Goal: Communication & Community: Share content

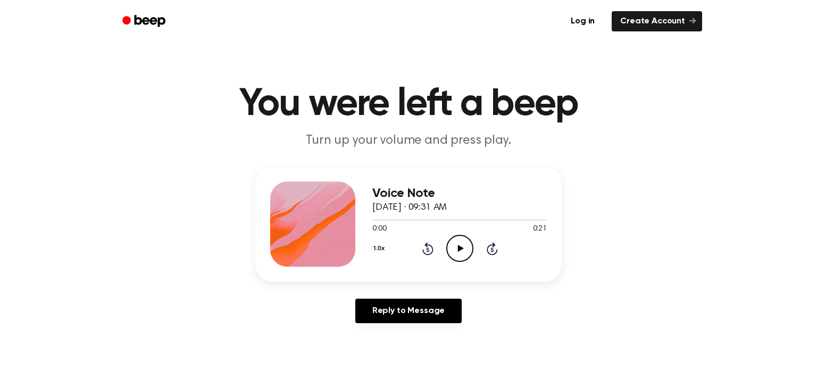
click at [456, 248] on icon "Play Audio" at bounding box center [459, 248] width 27 height 27
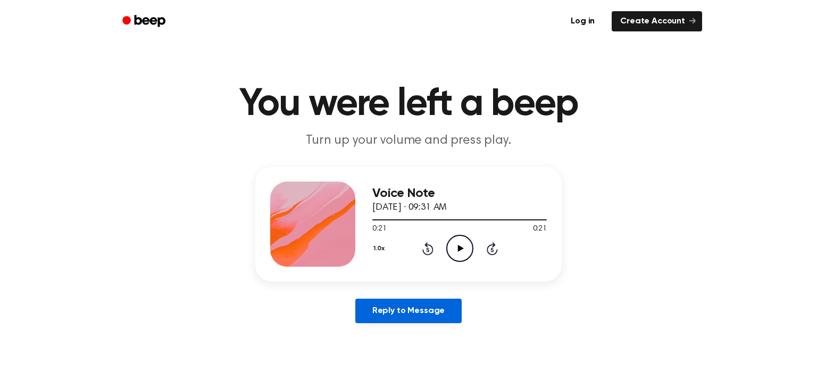
click at [418, 307] on link "Reply to Message" at bounding box center [408, 310] width 106 height 24
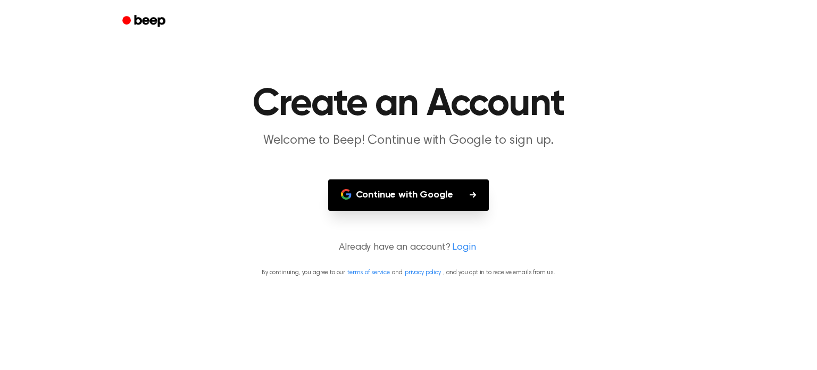
click at [412, 198] on button "Continue with Google" at bounding box center [408, 194] width 161 height 31
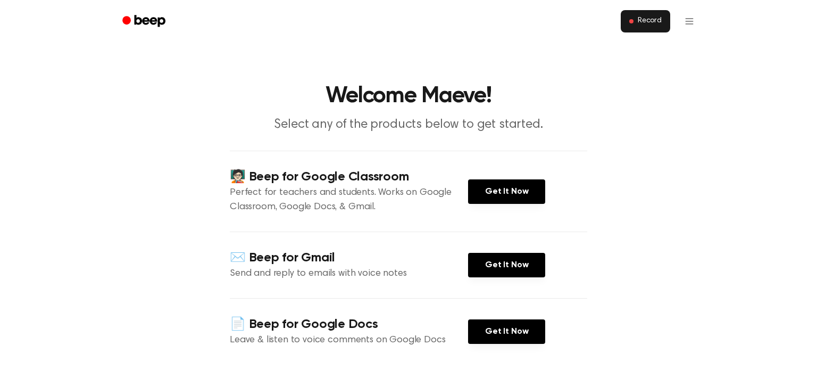
click at [649, 15] on button "Record" at bounding box center [645, 21] width 49 height 22
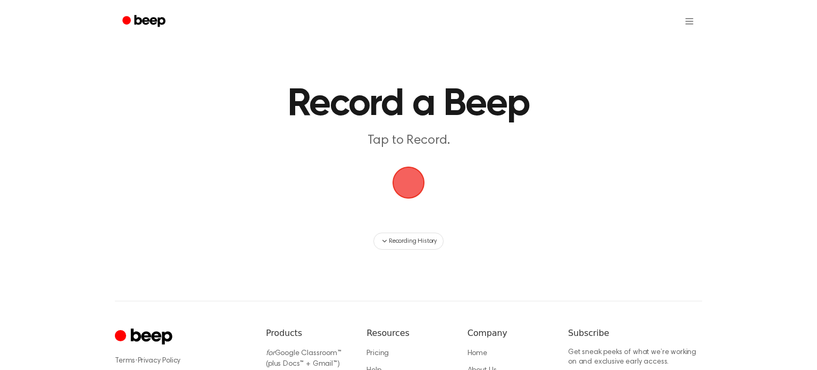
click at [409, 185] on span "button" at bounding box center [408, 182] width 39 height 39
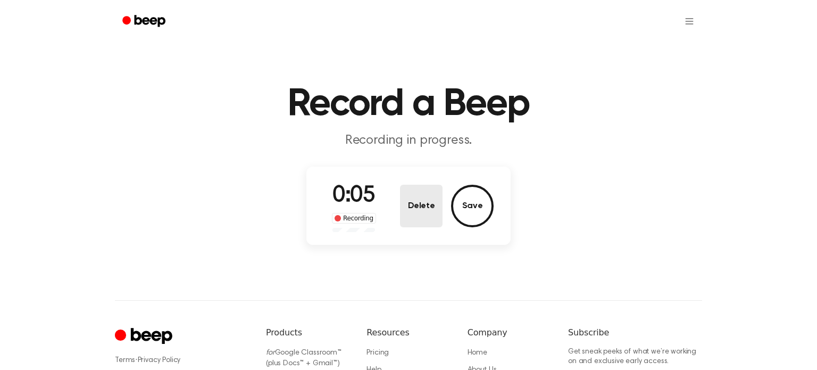
click at [422, 203] on button "Delete" at bounding box center [421, 206] width 43 height 43
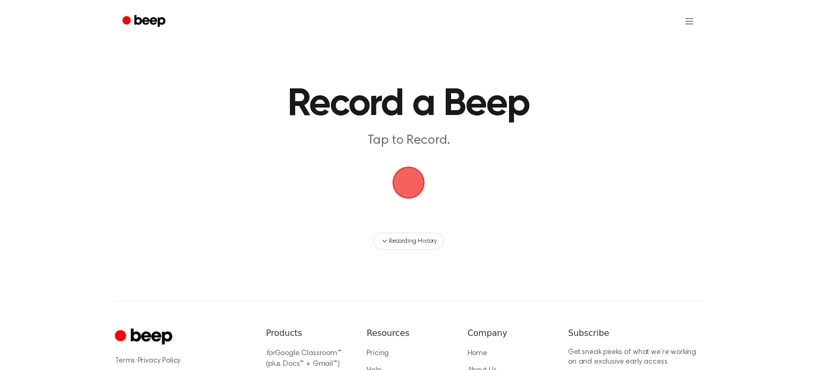
click at [422, 203] on main "Record a Beep Tap to Record. Recording History" at bounding box center [408, 124] width 817 height 249
click at [410, 188] on span "button" at bounding box center [408, 182] width 45 height 45
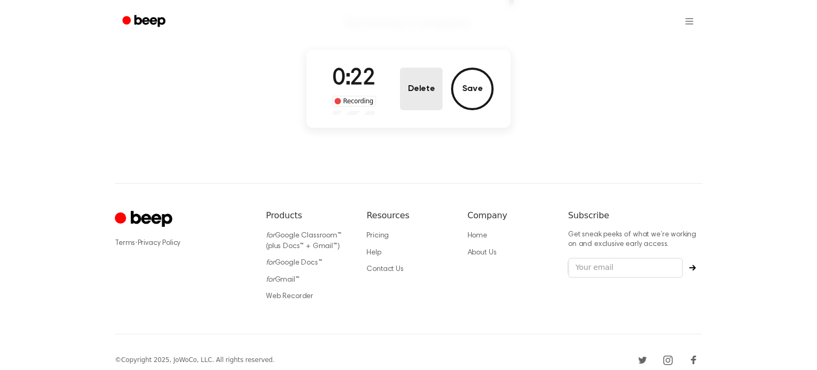
scroll to position [130, 0]
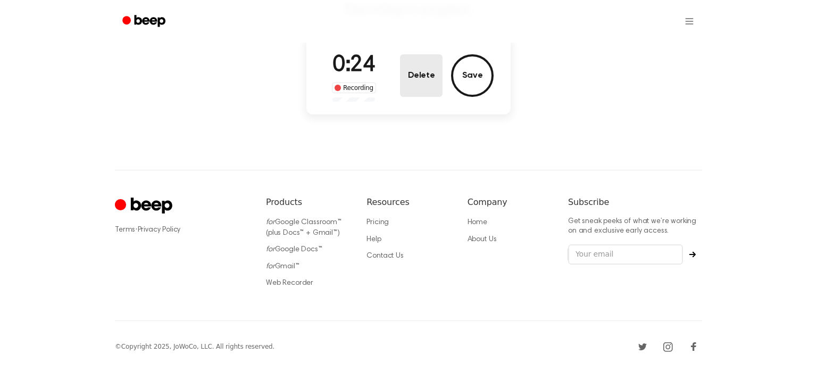
click at [414, 79] on button "Delete" at bounding box center [421, 75] width 43 height 43
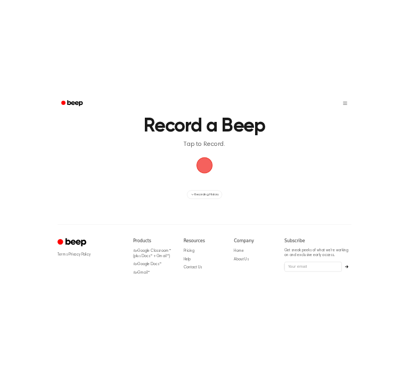
scroll to position [0, 0]
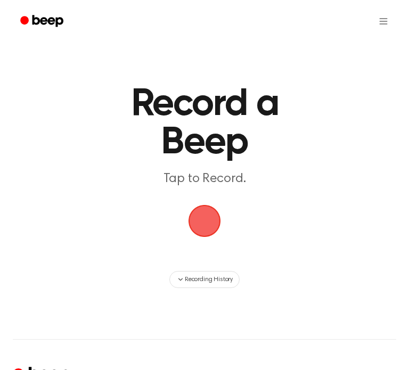
click at [218, 228] on span "button" at bounding box center [204, 220] width 47 height 47
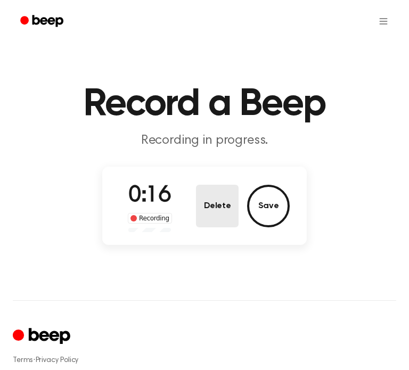
click at [217, 195] on button "Delete" at bounding box center [217, 206] width 43 height 43
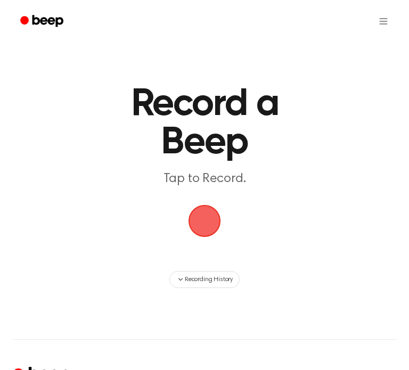
click at [213, 215] on span "button" at bounding box center [204, 221] width 38 height 38
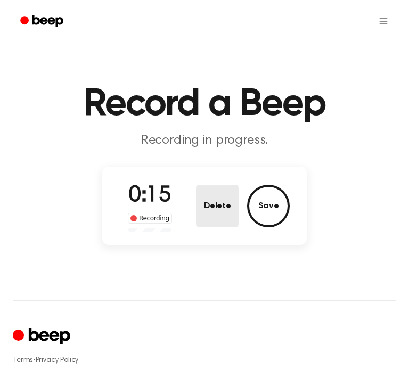
click at [209, 215] on button "Delete" at bounding box center [217, 206] width 43 height 43
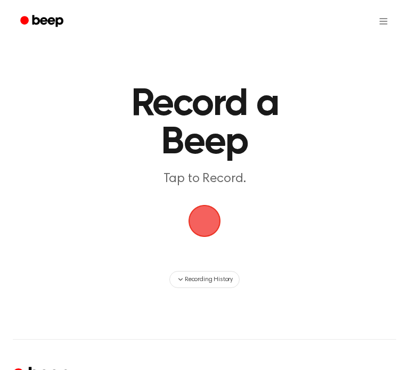
click at [202, 226] on span "button" at bounding box center [204, 221] width 35 height 35
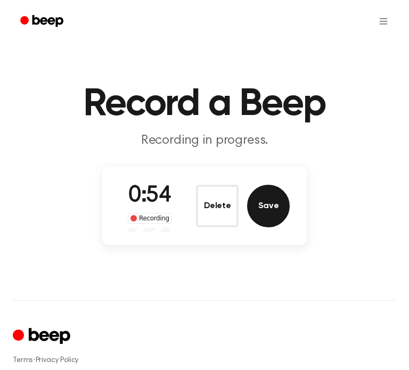
click at [279, 195] on button "Save" at bounding box center [268, 206] width 43 height 43
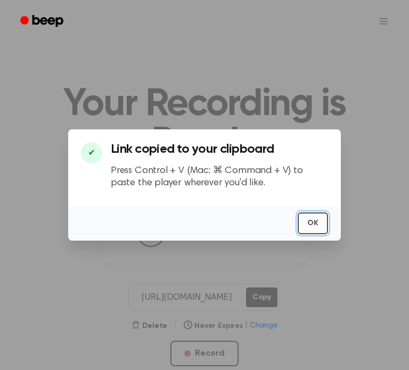
click at [317, 219] on button "OK" at bounding box center [312, 223] width 30 height 22
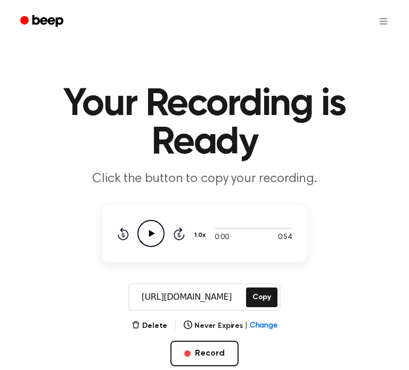
click at [159, 231] on icon "Play Audio" at bounding box center [150, 233] width 27 height 27
click at [141, 234] on icon "Pause Audio" at bounding box center [150, 233] width 27 height 27
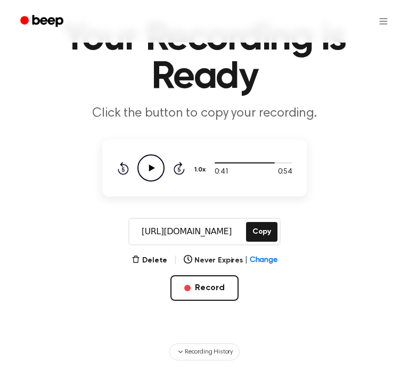
scroll to position [64, 0]
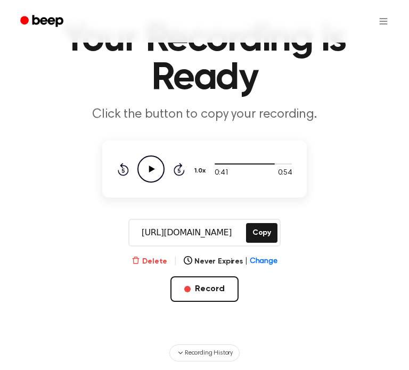
click at [147, 257] on button "Delete" at bounding box center [149, 261] width 36 height 11
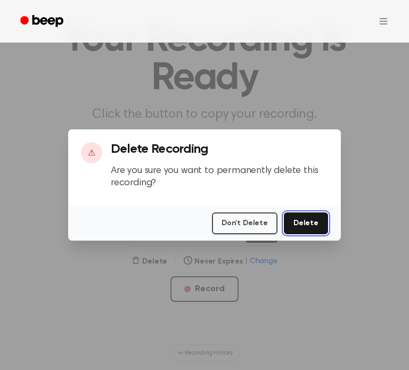
click at [304, 226] on button "Delete" at bounding box center [306, 223] width 44 height 22
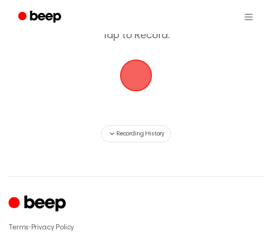
click at [129, 85] on span "button" at bounding box center [136, 75] width 36 height 36
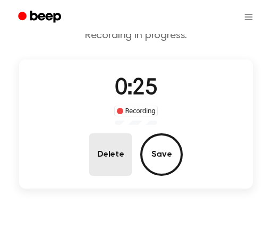
click at [102, 147] on button "Delete" at bounding box center [110, 155] width 43 height 43
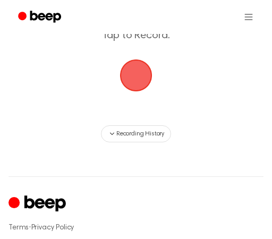
click at [132, 75] on span "button" at bounding box center [136, 76] width 32 height 32
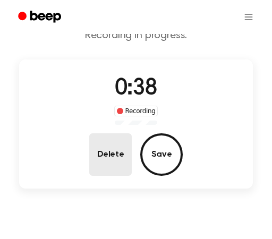
click at [112, 146] on button "Delete" at bounding box center [110, 155] width 43 height 43
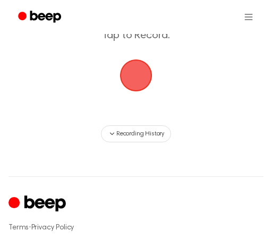
click at [131, 80] on span "button" at bounding box center [136, 75] width 38 height 38
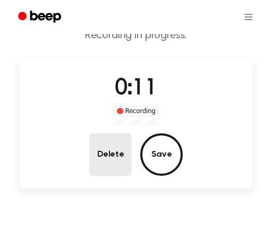
click at [115, 151] on button "Delete" at bounding box center [110, 155] width 43 height 43
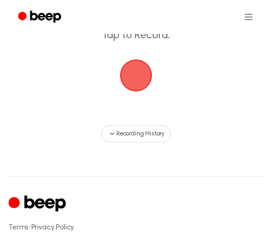
click at [149, 97] on main "Record a Beep Tap to Record. Recording History" at bounding box center [136, 39] width 272 height 207
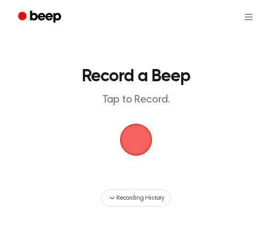
click at [139, 142] on span "button" at bounding box center [135, 139] width 59 height 59
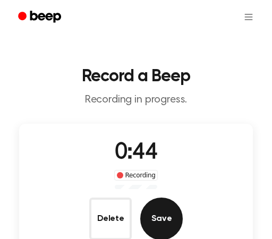
click at [160, 222] on button "Save" at bounding box center [161, 219] width 43 height 43
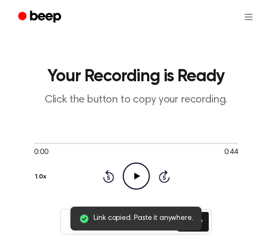
click at [131, 178] on icon "Play Audio" at bounding box center [136, 176] width 27 height 27
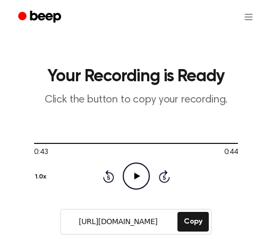
click at [37, 173] on button "1.0x" at bounding box center [42, 177] width 16 height 18
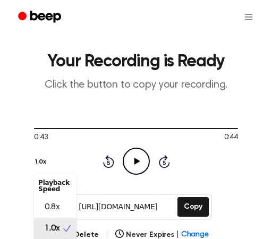
scroll to position [13, 0]
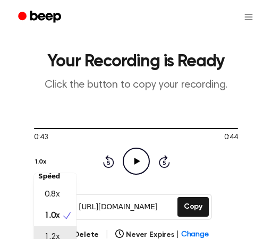
click at [52, 234] on span "1.2x" at bounding box center [52, 237] width 15 height 13
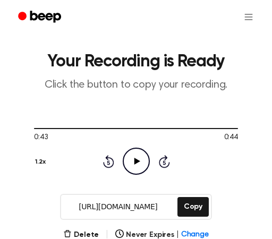
scroll to position [23, 0]
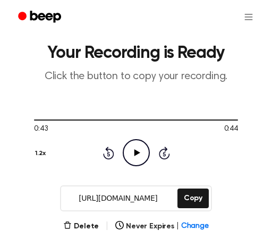
click at [131, 148] on icon "Play Audio" at bounding box center [136, 152] width 27 height 27
click at [32, 150] on main "Your Recording is Ready Click the button to copy your recording. 0:43 0:44 1.2x…" at bounding box center [136, 152] width 272 height 350
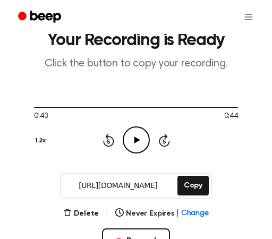
click at [41, 150] on div "1.2x" at bounding box center [41, 139] width 15 height 21
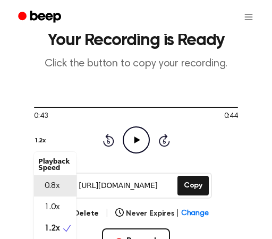
scroll to position [13, 0]
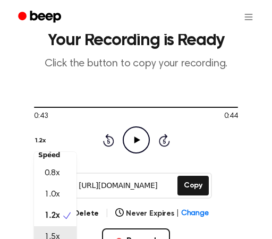
click at [58, 232] on span "1.5x" at bounding box center [52, 237] width 15 height 13
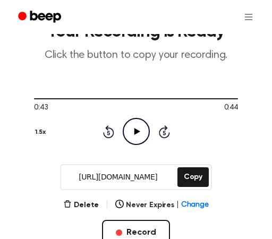
click at [132, 131] on icon "Play Audio" at bounding box center [136, 131] width 27 height 27
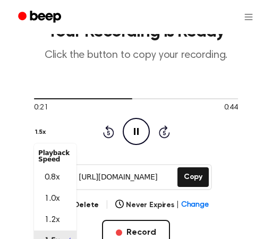
click at [40, 130] on div "0:21 0:44 1.5x Playback Speed 0.8x 1.0x 1.2x 1.5x 2.0x Rewind 5 seconds Pause A…" at bounding box center [136, 119] width 204 height 51
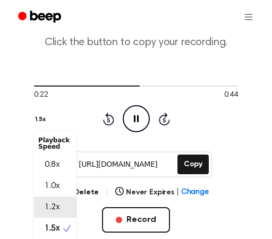
click at [54, 211] on span "1.2x" at bounding box center [52, 207] width 15 height 13
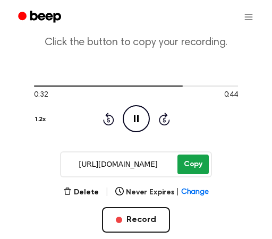
click at [189, 166] on button "Copy" at bounding box center [193, 165] width 31 height 20
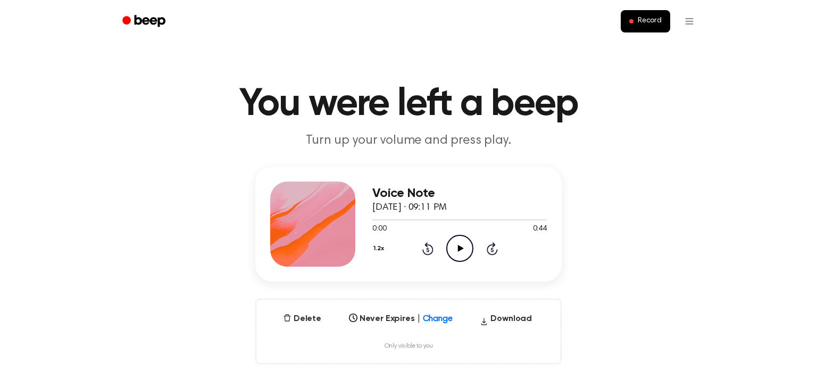
click at [459, 253] on icon "Play Audio" at bounding box center [459, 248] width 27 height 27
